Goal: Obtain resource: Download file/media

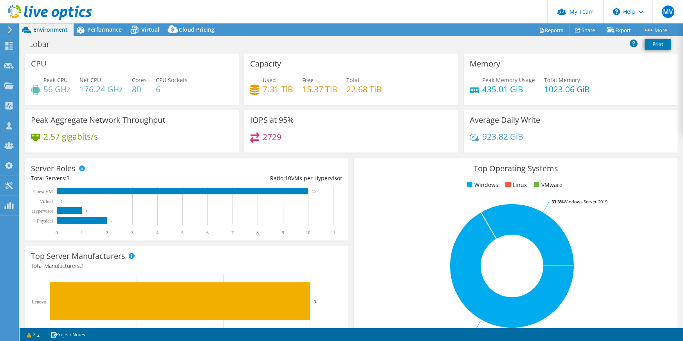
select select "USD"
click at [115, 30] on span "Performance" at bounding box center [104, 29] width 34 height 7
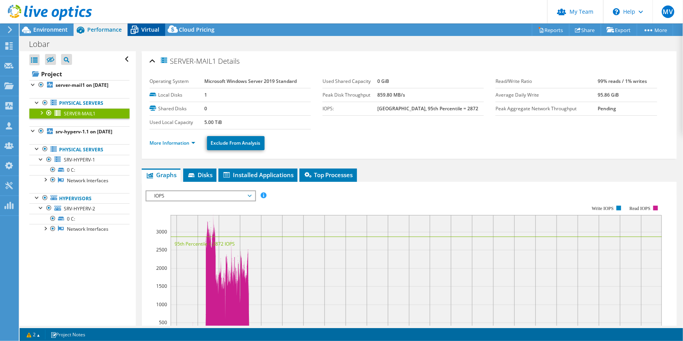
click at [131, 32] on icon at bounding box center [135, 30] width 8 height 6
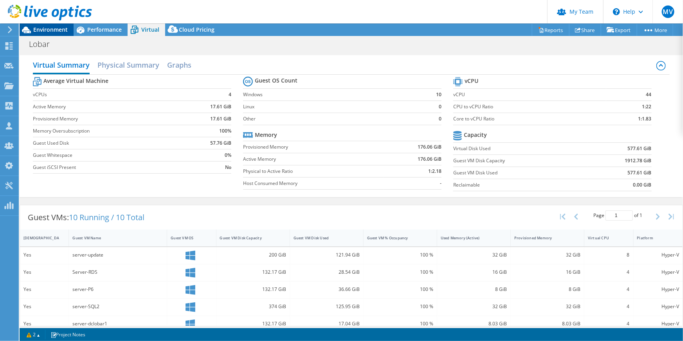
click at [58, 33] on span "Environment" at bounding box center [50, 29] width 34 height 7
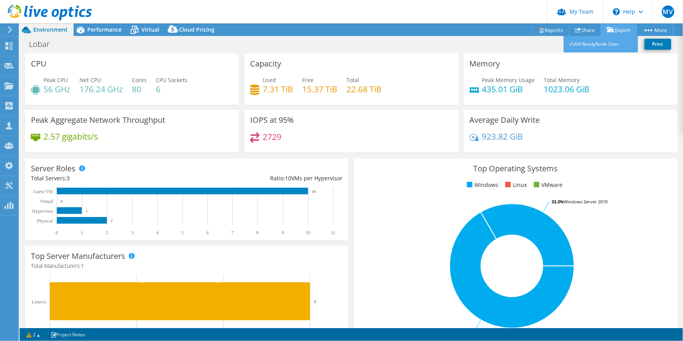
click at [616, 29] on link "Export" at bounding box center [619, 30] width 36 height 12
click at [552, 31] on link "Reports" at bounding box center [551, 30] width 38 height 12
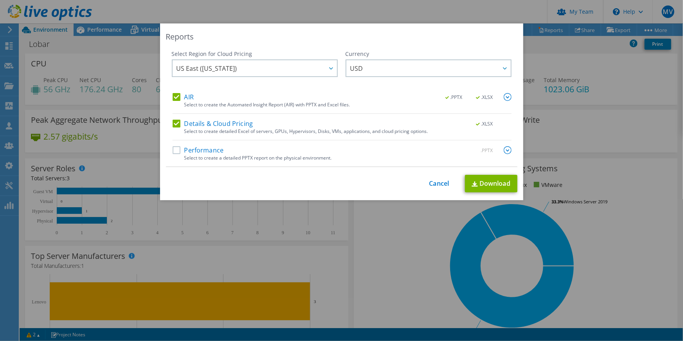
click at [186, 108] on div "AIR .PPTX .XLSX Select to create the Automated Insight Report (AIR) with PPTX a…" at bounding box center [342, 103] width 339 height 21
drag, startPoint x: 184, startPoint y: 99, endPoint x: 184, endPoint y: 94, distance: 4.3
click at [184, 98] on label "AIR" at bounding box center [183, 97] width 21 height 8
click at [0, 0] on input "AIR" at bounding box center [0, 0] width 0 height 0
click at [486, 180] on link "Download" at bounding box center [491, 184] width 52 height 18
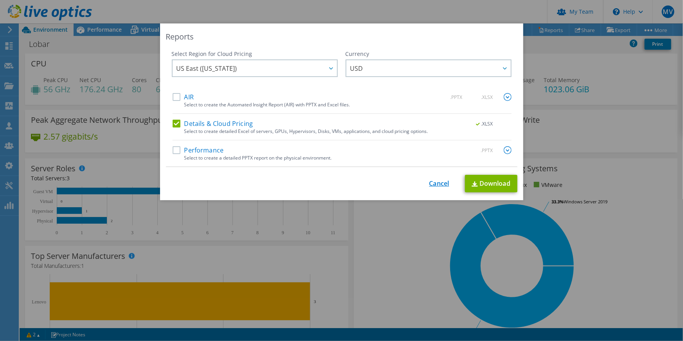
click at [429, 186] on link "Cancel" at bounding box center [439, 183] width 20 height 7
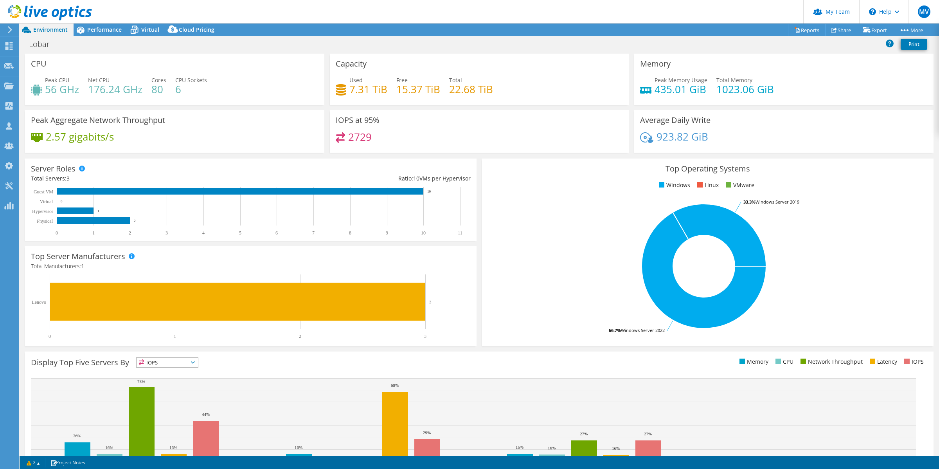
select select "USD"
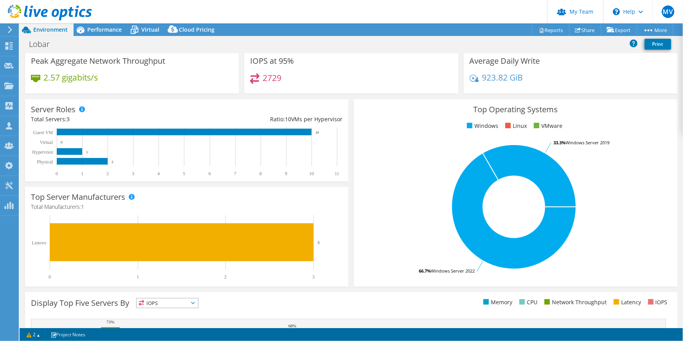
scroll to position [35, 0]
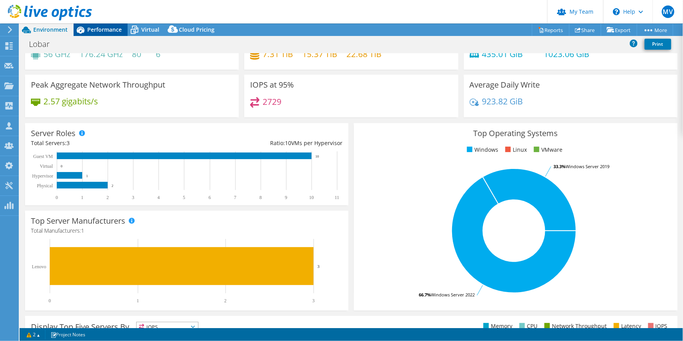
click at [110, 27] on span "Performance" at bounding box center [104, 29] width 34 height 7
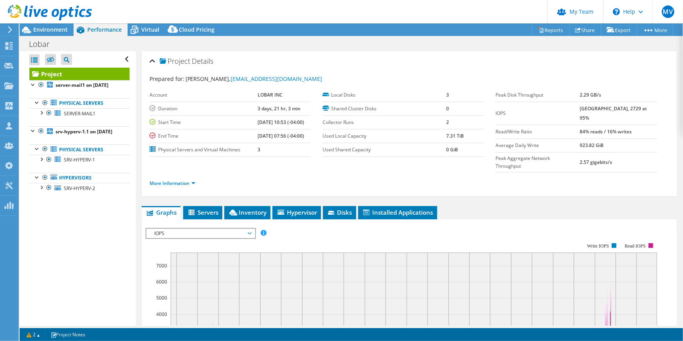
scroll to position [0, 0]
click at [42, 163] on div at bounding box center [41, 159] width 8 height 8
click at [40, 220] on ul "Physical Servers SRV-HYPERV-1 0 C:" at bounding box center [79, 179] width 100 height 84
click at [41, 211] on div at bounding box center [41, 208] width 8 height 8
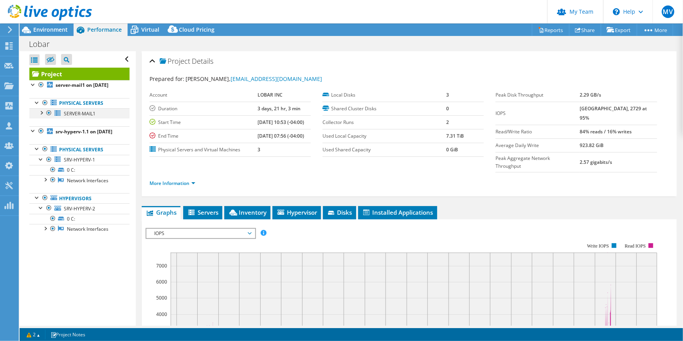
click at [43, 116] on div at bounding box center [41, 112] width 8 height 8
